Goal: Task Accomplishment & Management: Complete application form

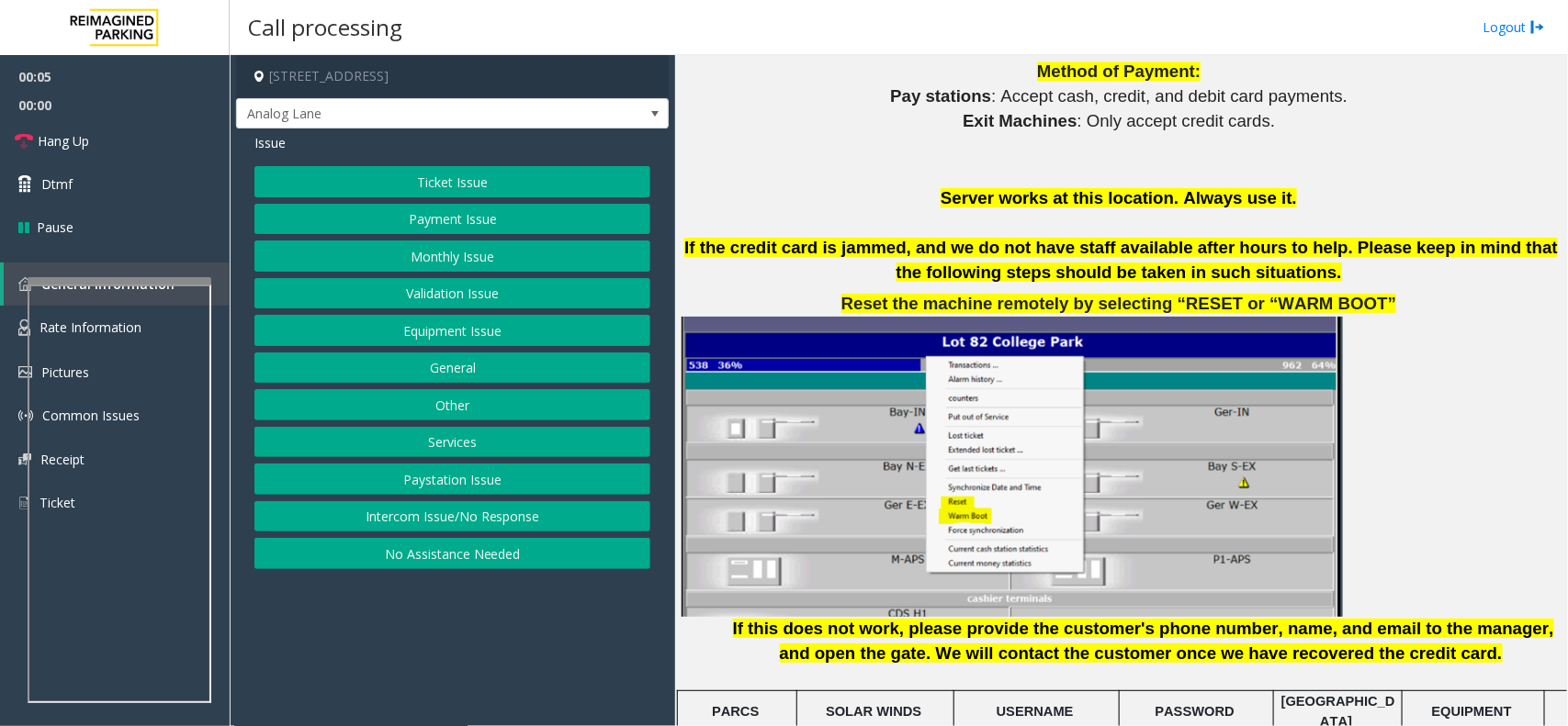
scroll to position [2296, 0]
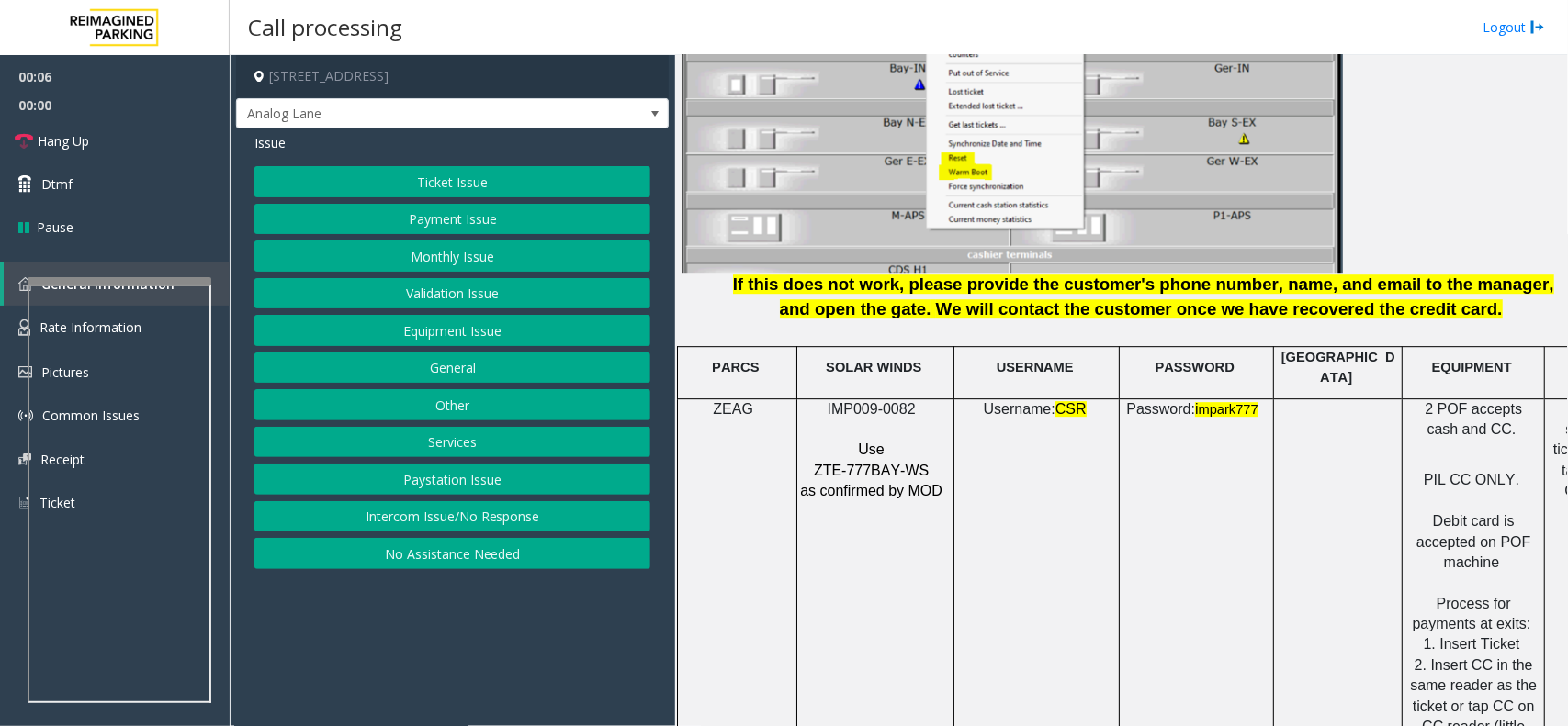
click at [888, 401] on span "IMP009-0082" at bounding box center [871, 409] width 88 height 16
copy p "IMP009-0082"
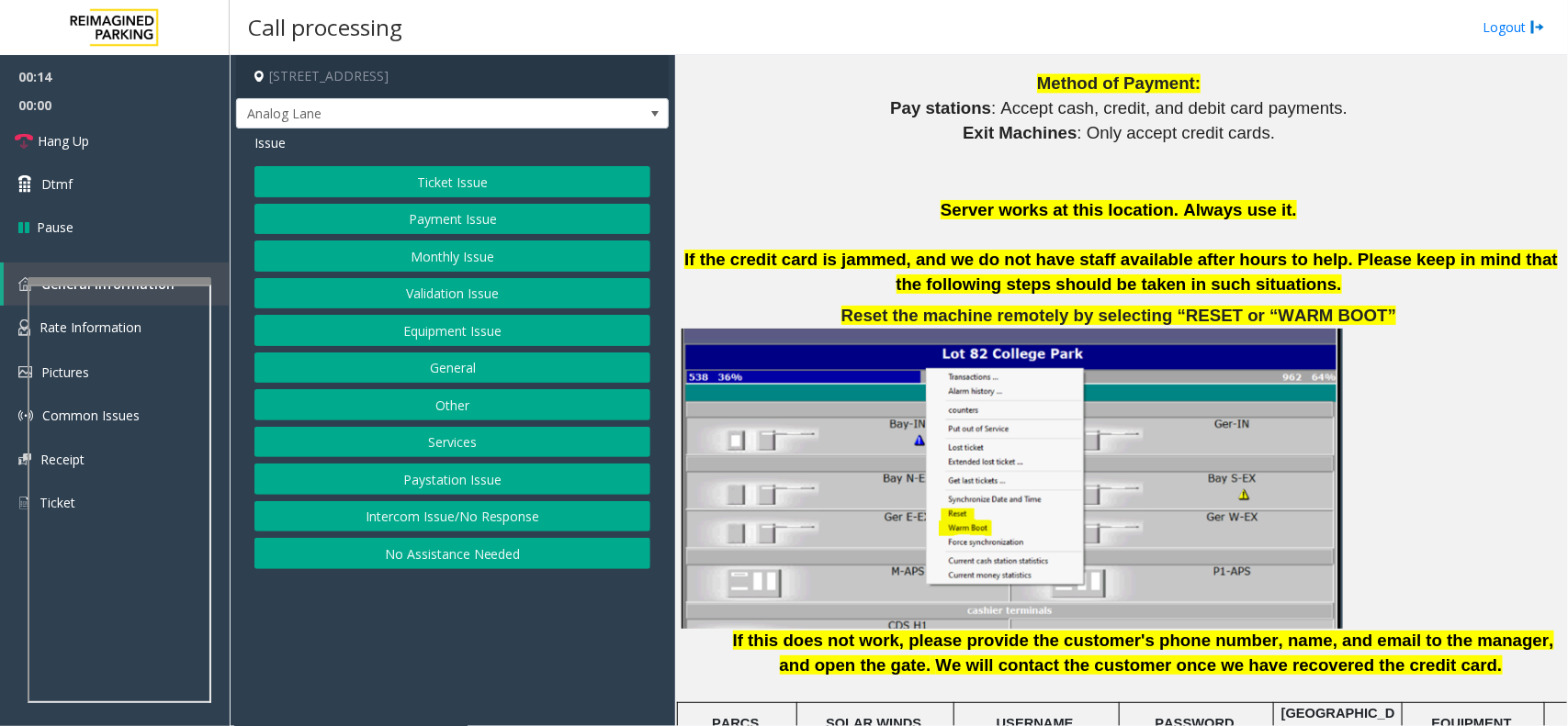
scroll to position [1836, 0]
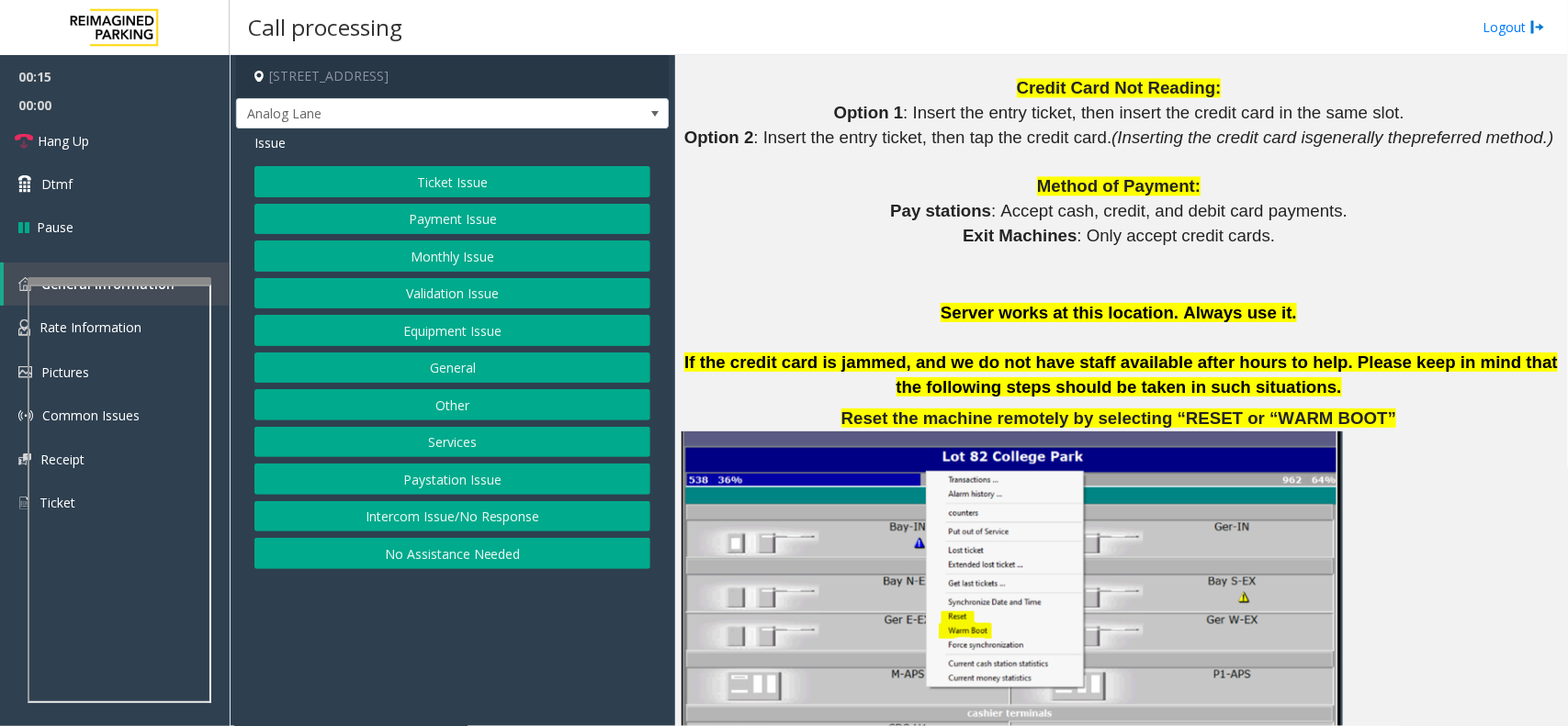
click at [491, 184] on button "Ticket Issue" at bounding box center [453, 182] width 396 height 32
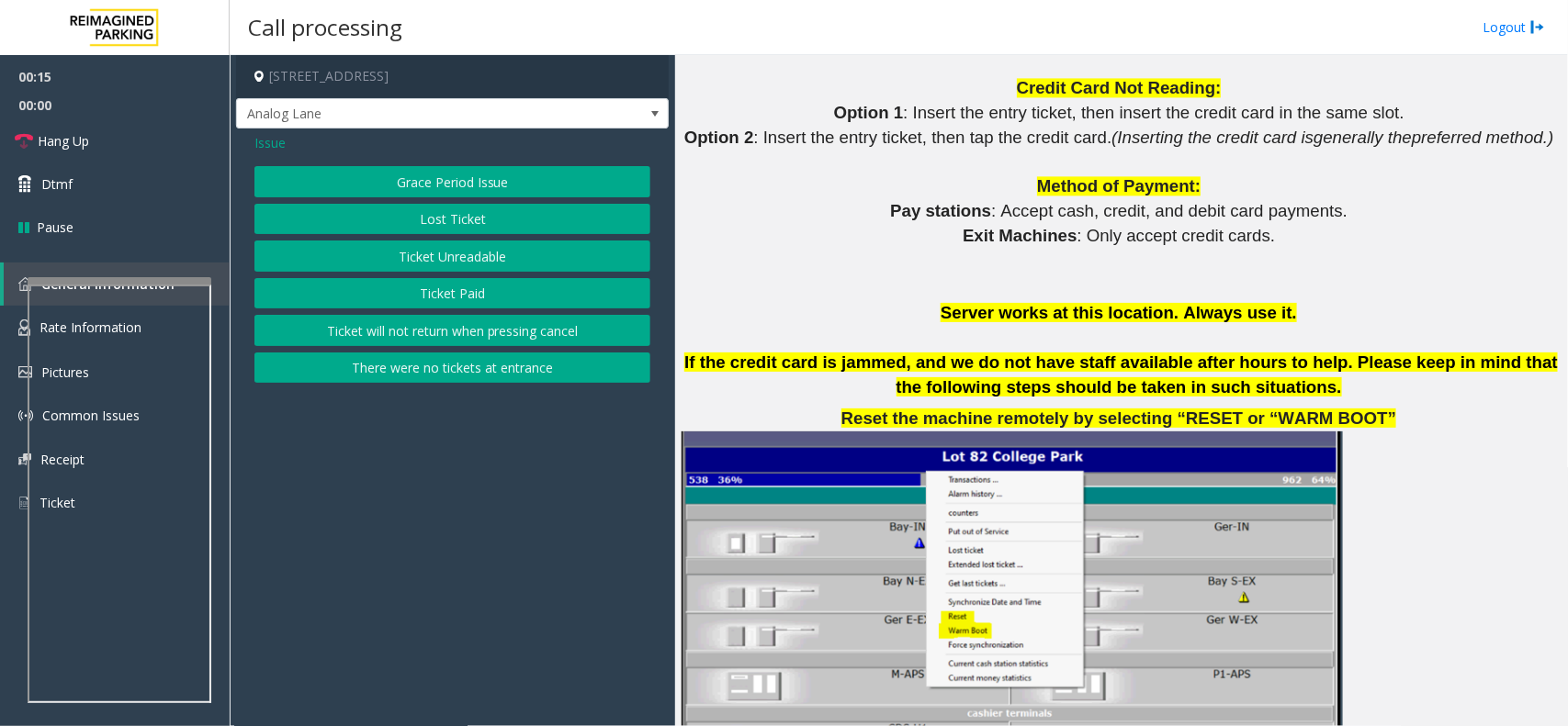
click at [478, 254] on button "Ticket Unreadable" at bounding box center [453, 257] width 396 height 32
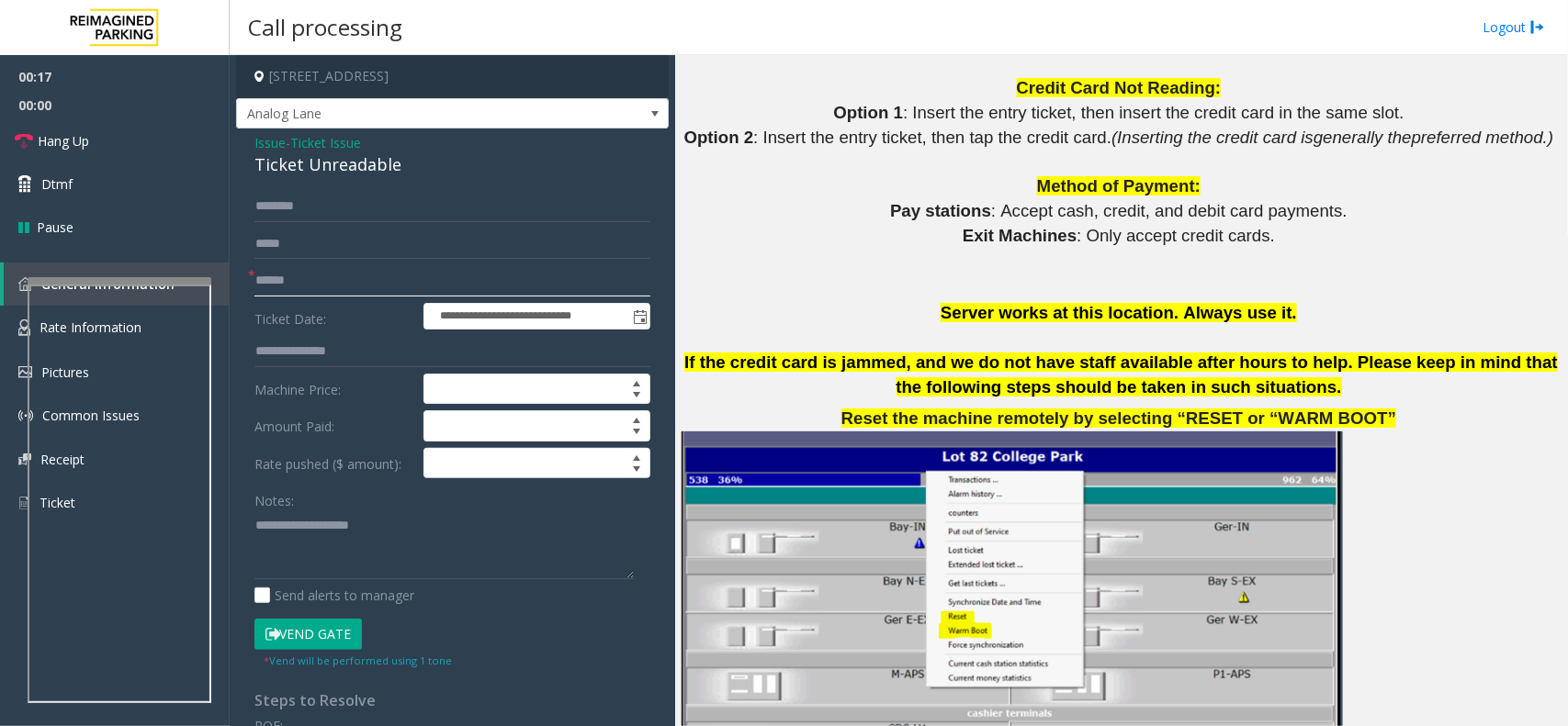
click at [295, 283] on input "text" at bounding box center [453, 281] width 396 height 32
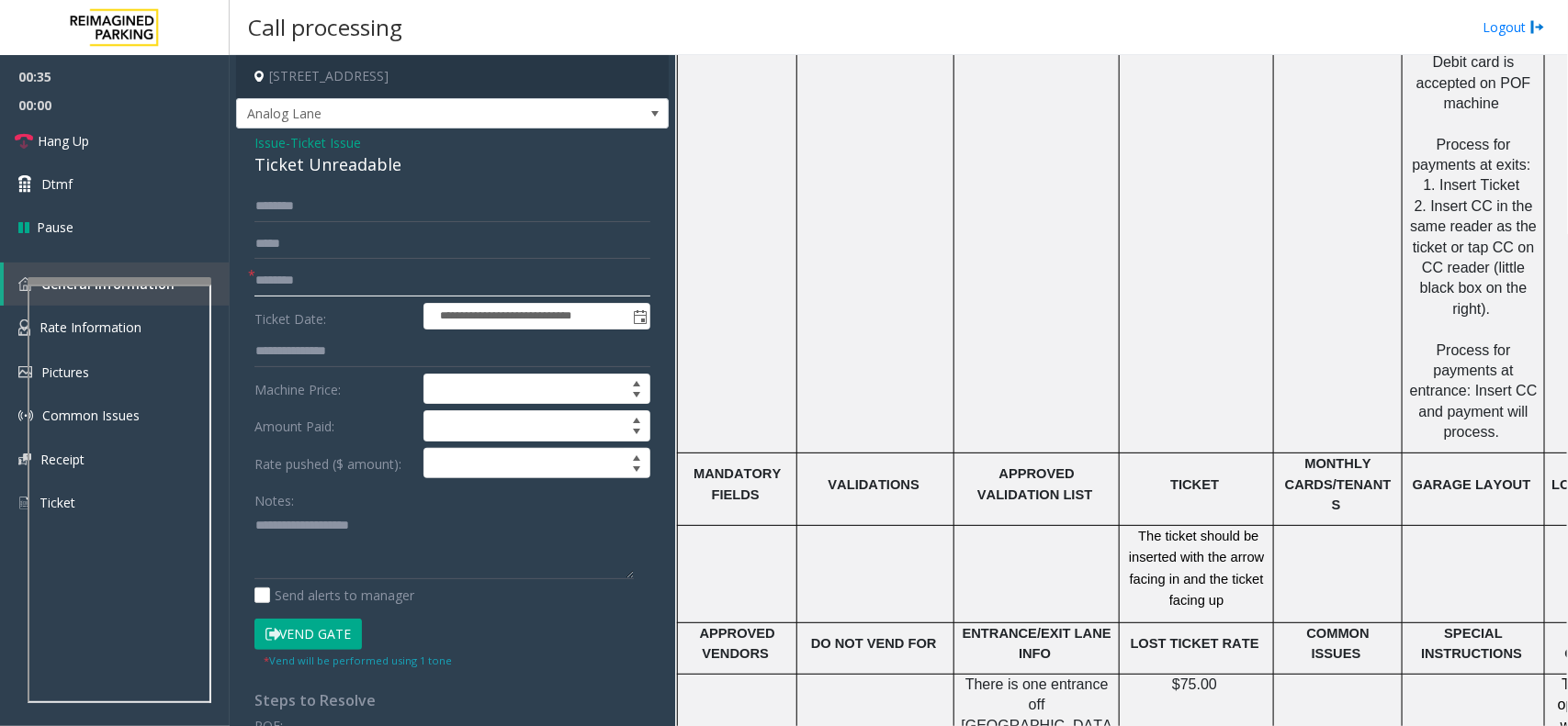
scroll to position [2411, 0]
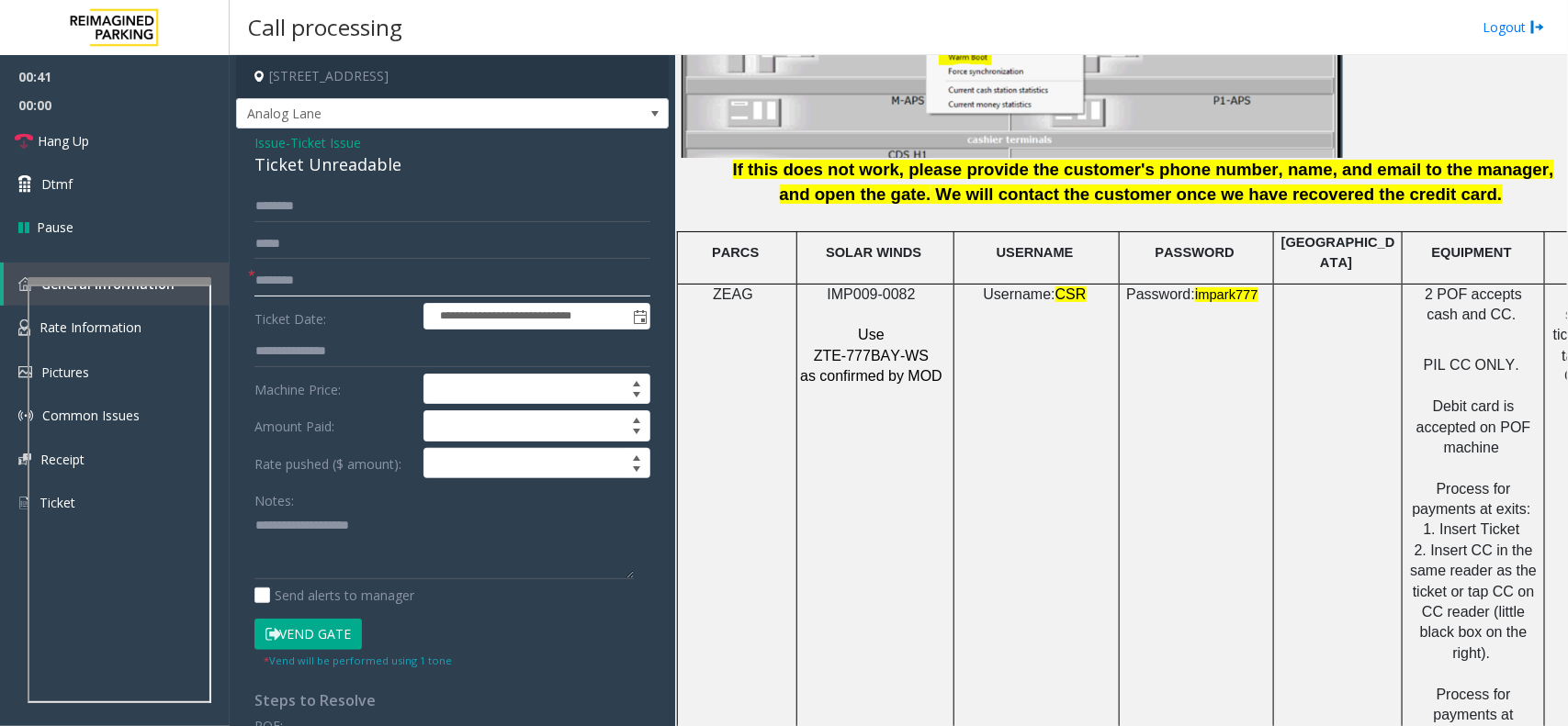
type input "********"
click at [349, 209] on input "text" at bounding box center [453, 207] width 396 height 32
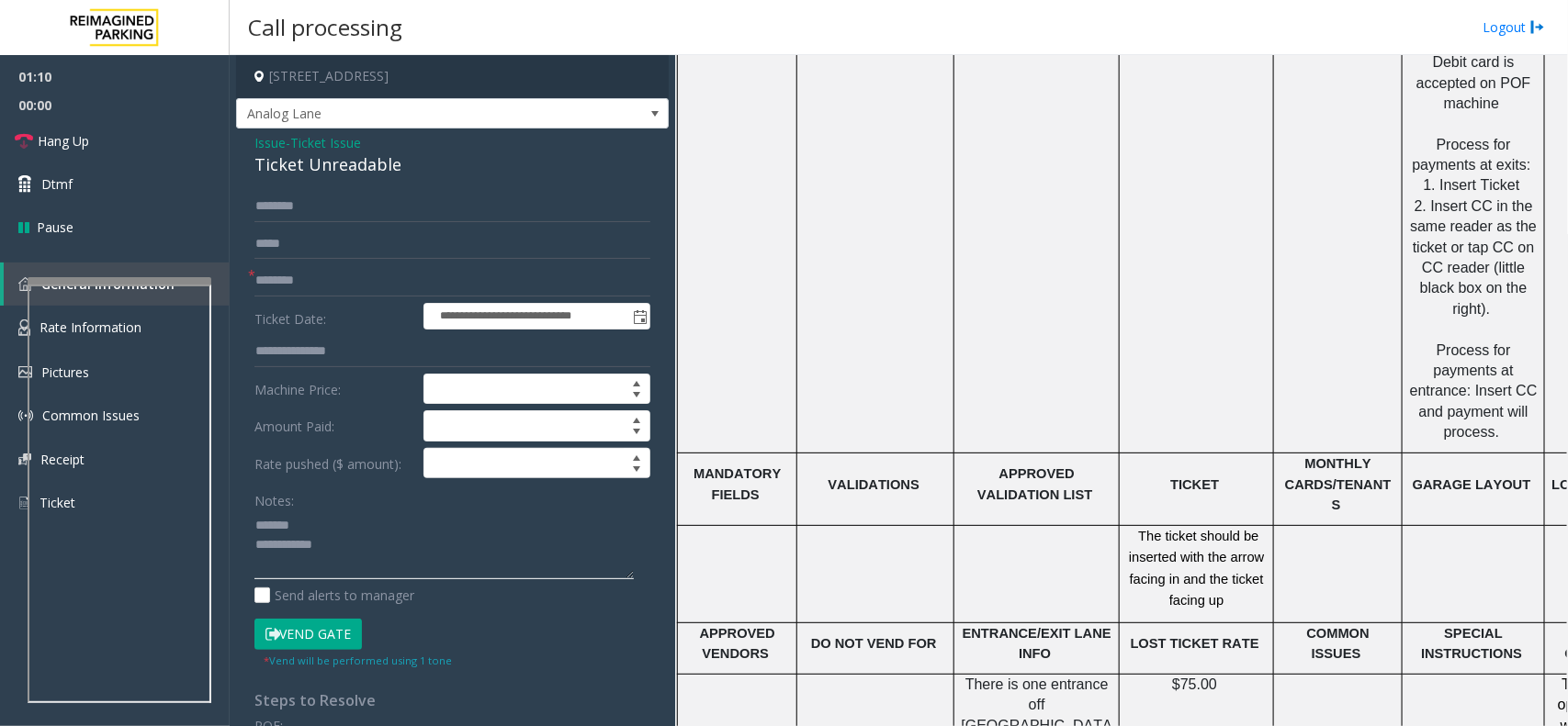
scroll to position [2870, 0]
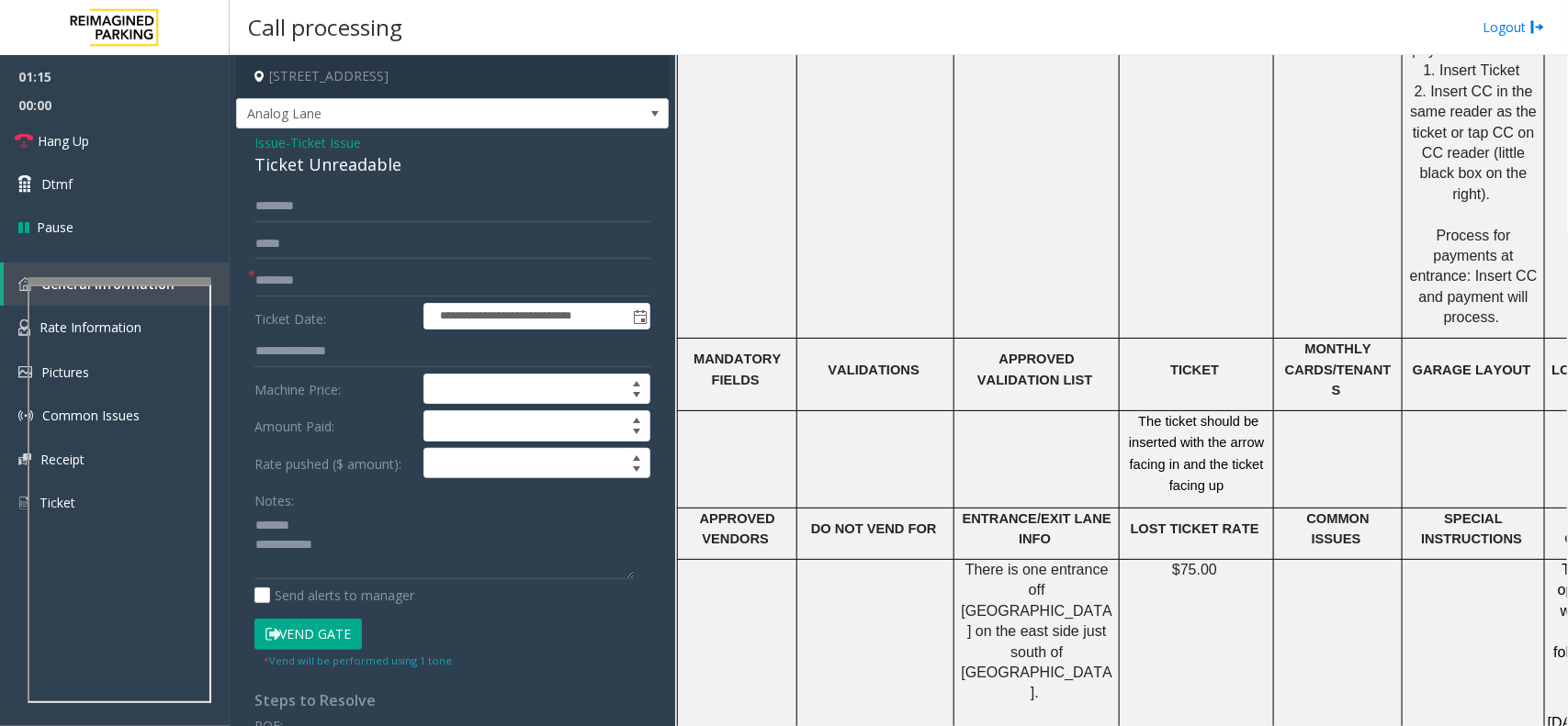
click at [334, 638] on button "Vend Gate" at bounding box center [308, 635] width 107 height 32
click at [323, 531] on textarea at bounding box center [444, 546] width 379 height 69
click at [310, 162] on div "Ticket Unreadable" at bounding box center [453, 164] width 396 height 25
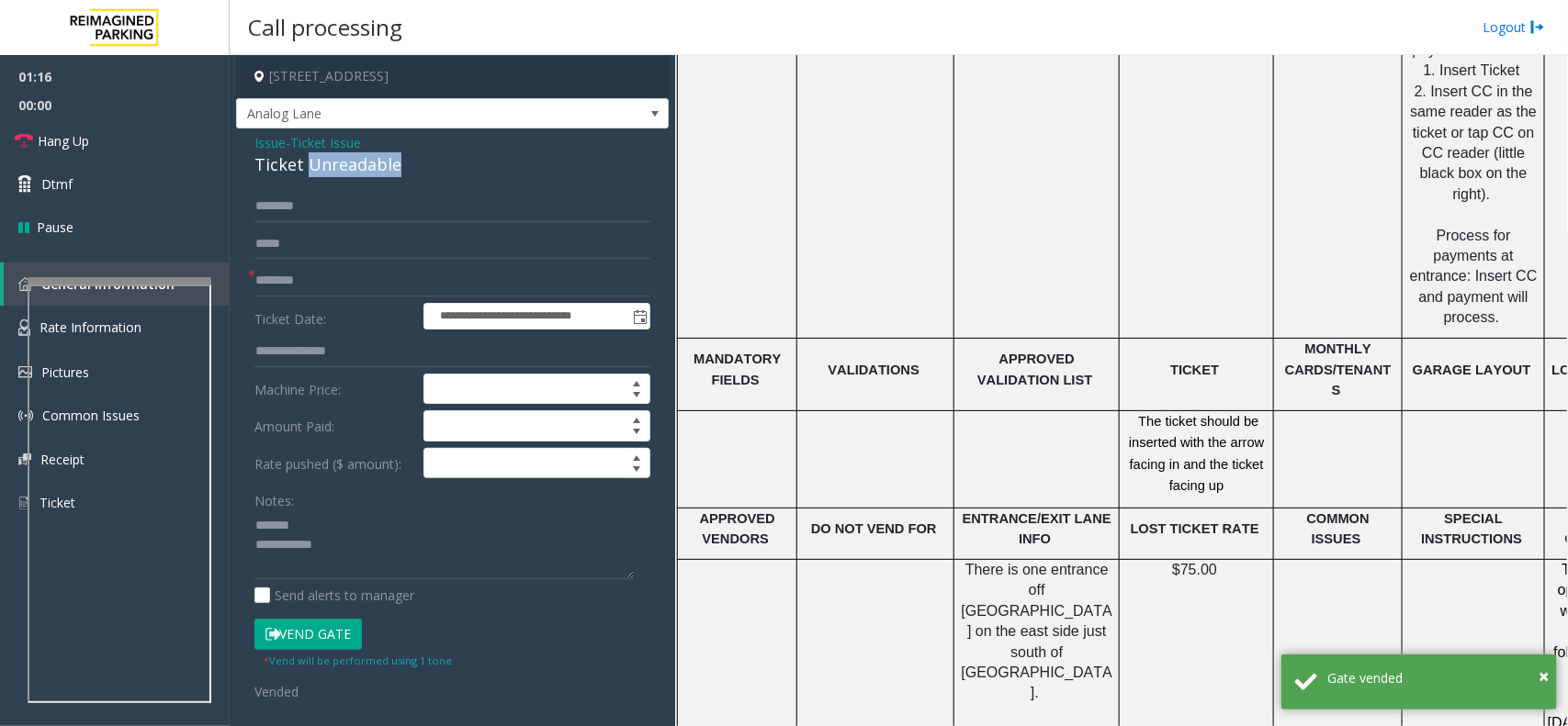
click at [310, 162] on div "Ticket Unreadable" at bounding box center [453, 164] width 396 height 25
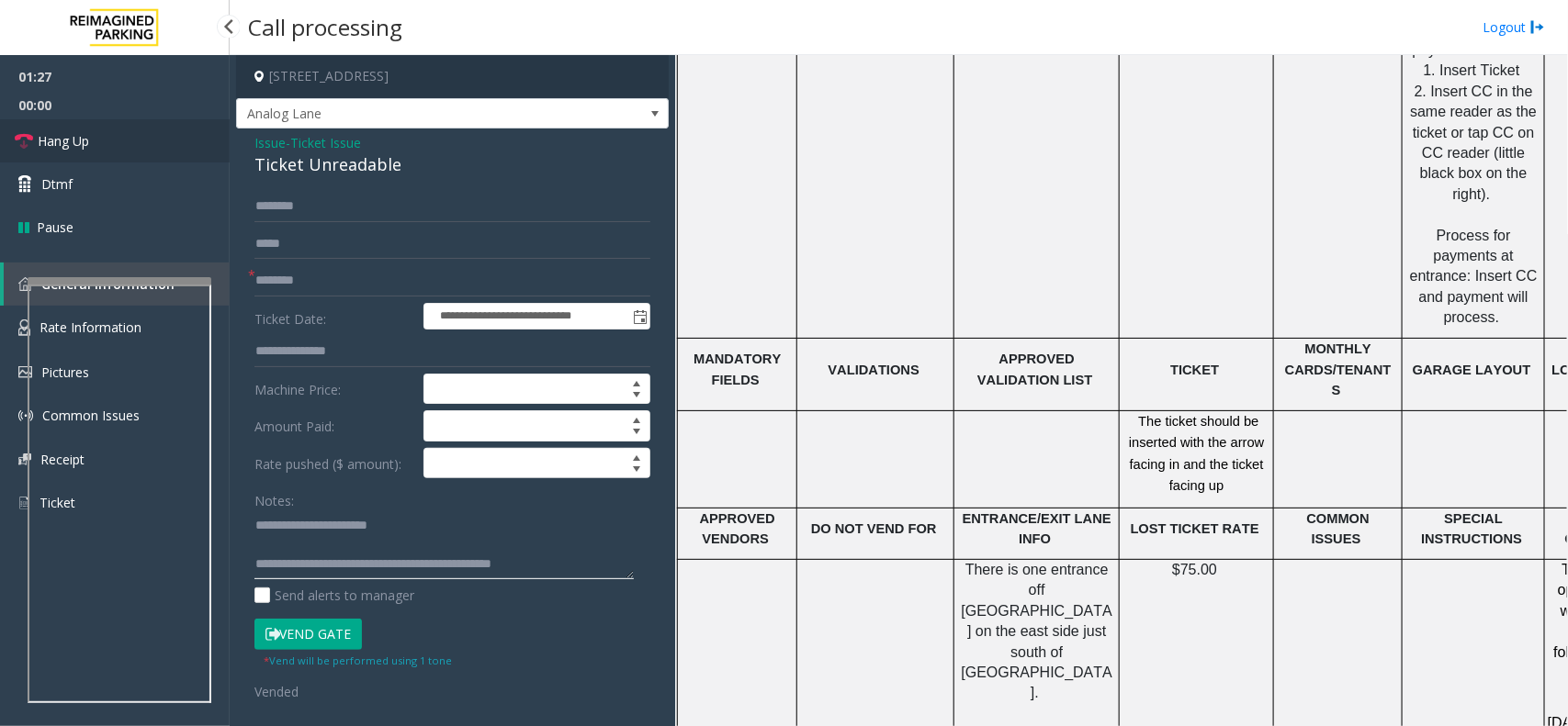
type textarea "**********"
click at [93, 133] on link "Hang Up" at bounding box center [115, 142] width 230 height 44
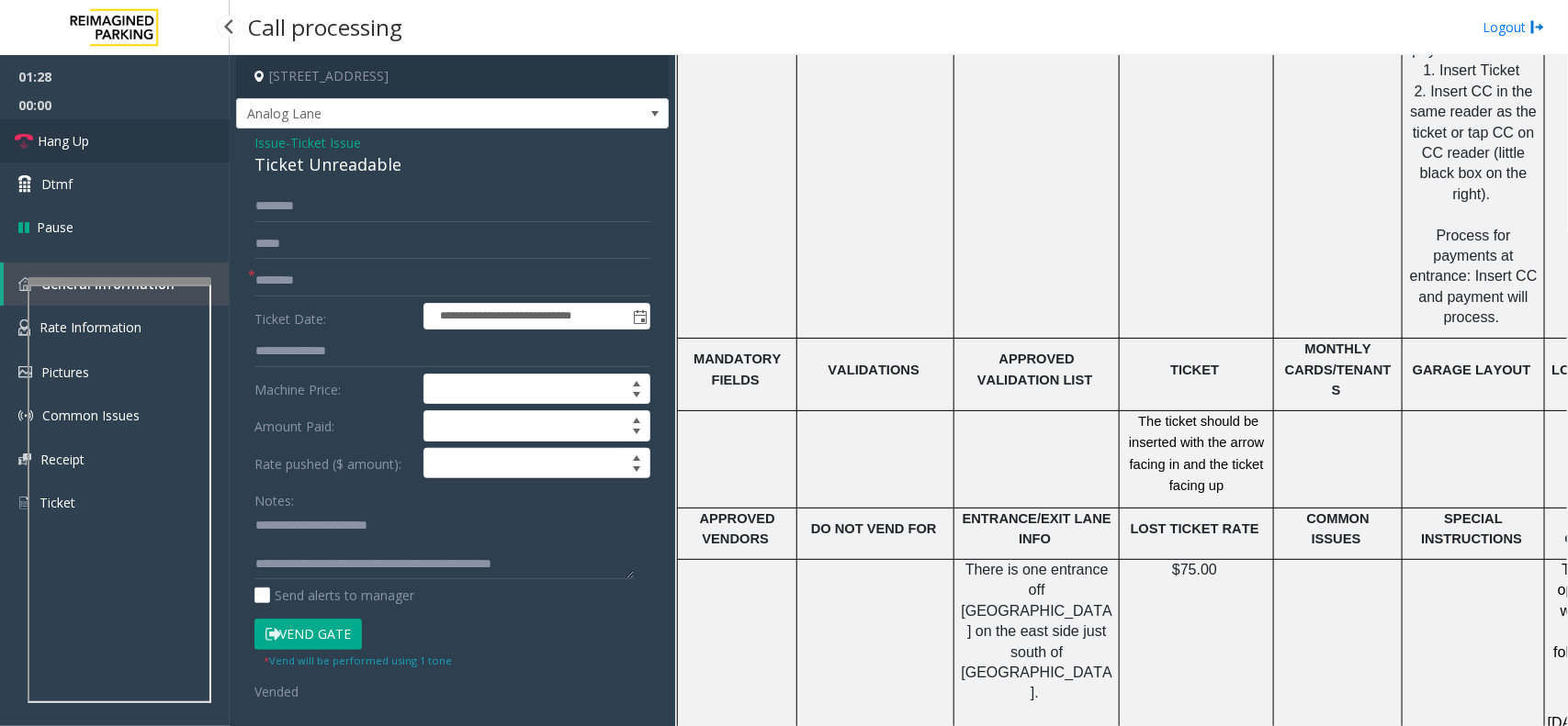
click at [93, 133] on link "Hang Up" at bounding box center [115, 142] width 230 height 44
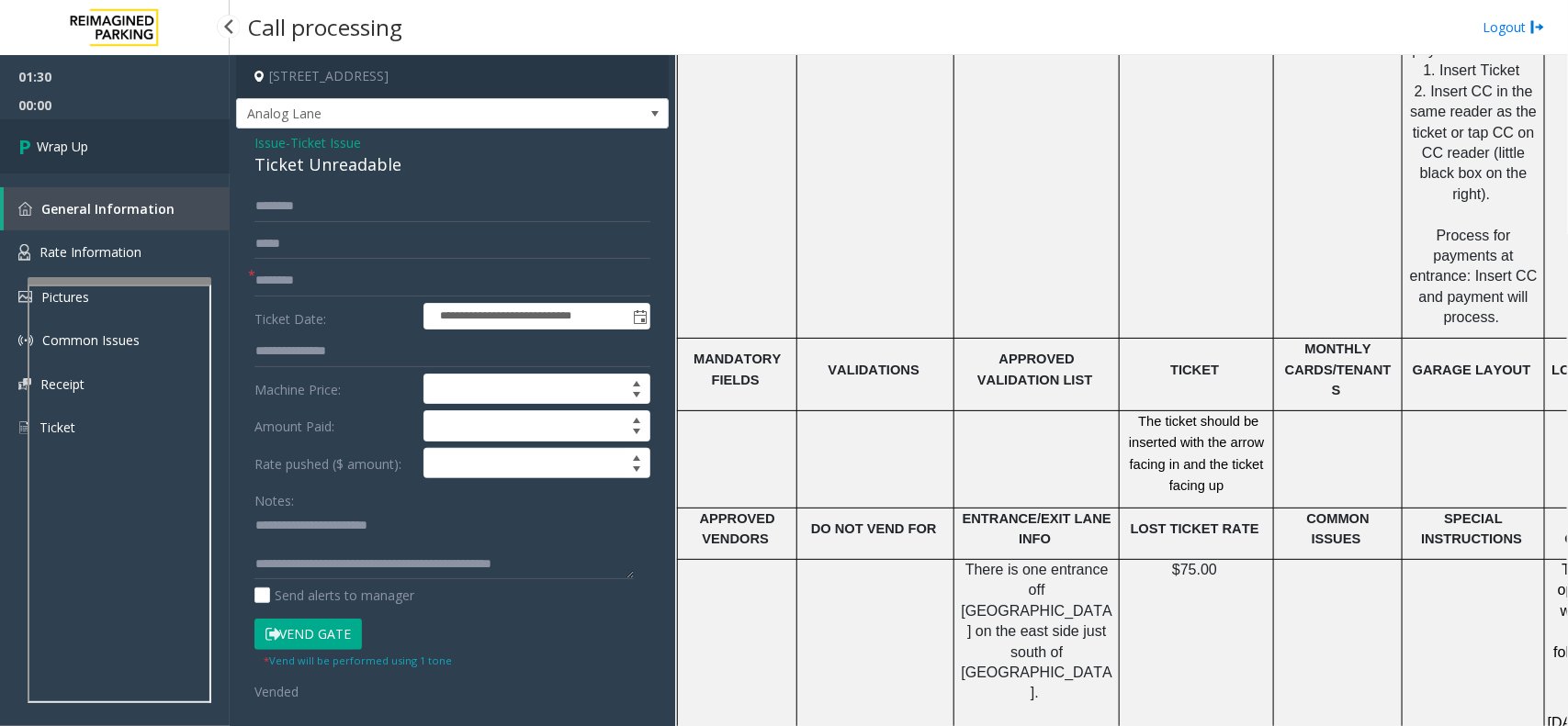
click at [118, 132] on link "Wrap Up" at bounding box center [115, 147] width 230 height 54
